Goal: Information Seeking & Learning: Learn about a topic

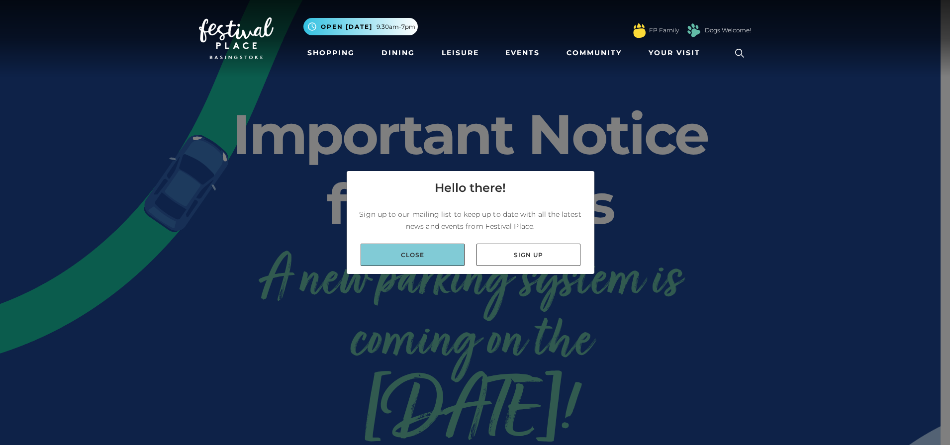
click at [414, 250] on link "Close" at bounding box center [413, 255] width 104 height 22
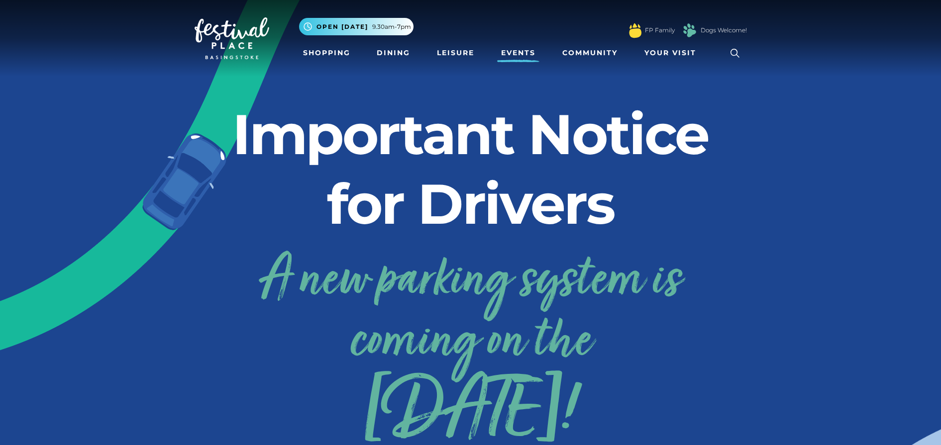
click at [507, 52] on link "Events" at bounding box center [518, 53] width 42 height 18
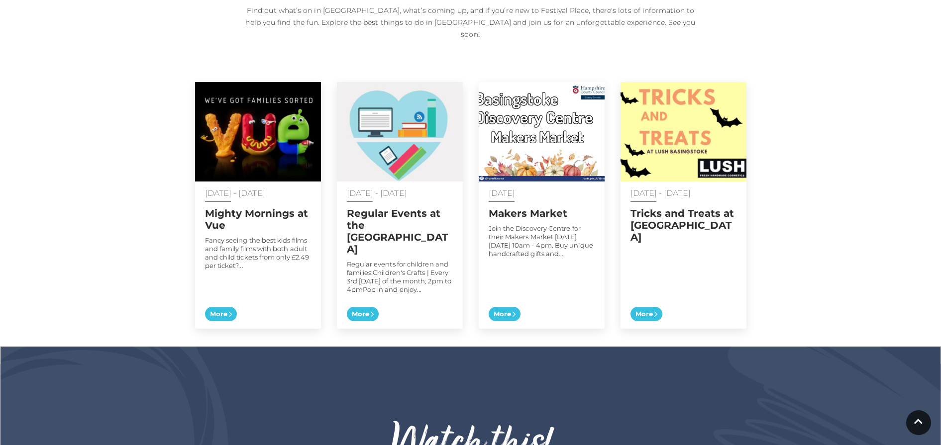
scroll to position [478, 0]
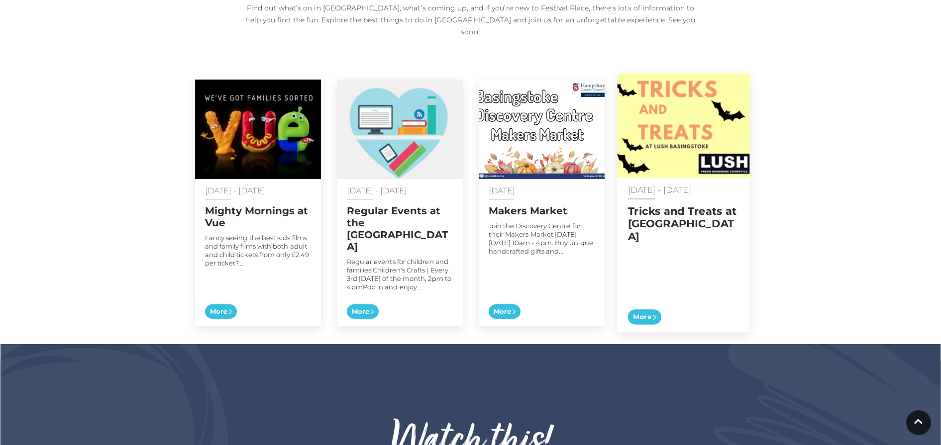
click at [635, 205] on h2 "Tricks and Treats at Lush" at bounding box center [682, 224] width 111 height 38
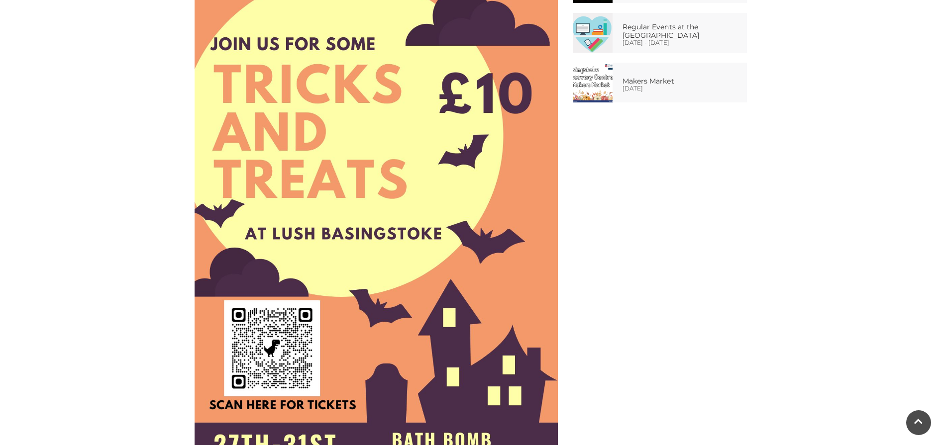
scroll to position [593, 0]
